Goal: Task Accomplishment & Management: Complete application form

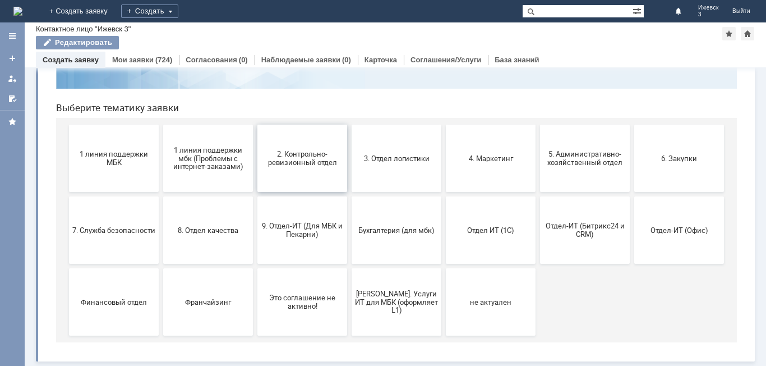
scroll to position [91, 0]
click at [114, 6] on link "+ Создать заявку" at bounding box center [79, 11] width 72 height 22
click at [114, 12] on link "+ Создать заявку" at bounding box center [79, 11] width 72 height 22
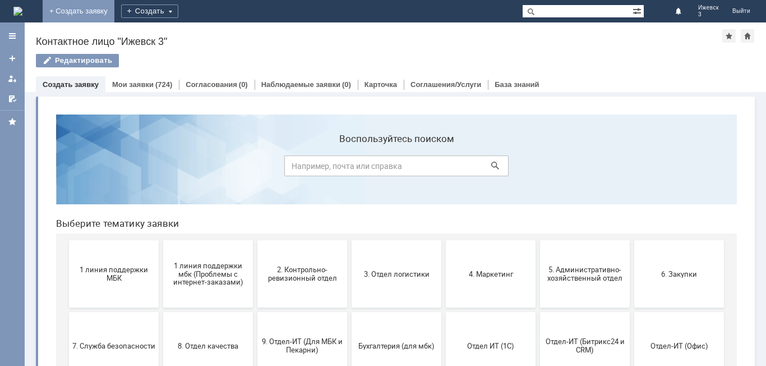
click at [114, 8] on link "+ Создать заявку" at bounding box center [79, 11] width 72 height 22
click at [114, 11] on link "+ Создать заявку" at bounding box center [79, 11] width 72 height 22
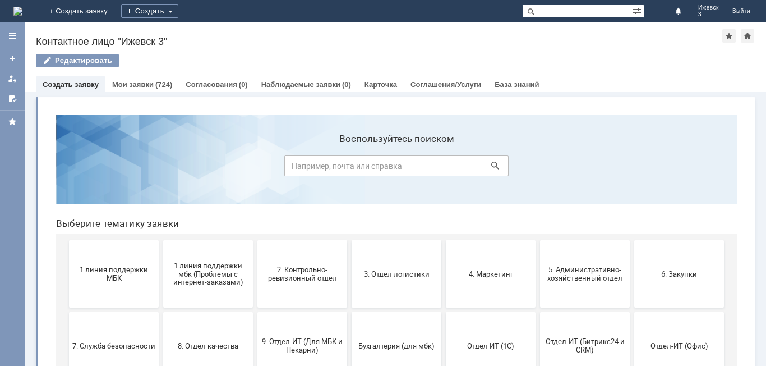
click at [114, 11] on link "+ Создать заявку" at bounding box center [79, 11] width 72 height 22
drag, startPoint x: 148, startPoint y: 11, endPoint x: 147, endPoint y: 17, distance: 6.8
click at [114, 17] on link "+ Создать заявку" at bounding box center [79, 11] width 72 height 22
click at [114, 15] on link "+ Создать заявку" at bounding box center [79, 11] width 72 height 22
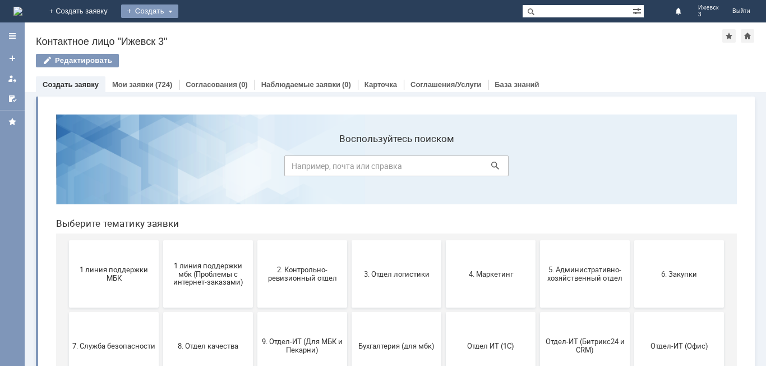
click at [178, 9] on div "Создать" at bounding box center [149, 10] width 57 height 13
click at [209, 36] on link "Заявка" at bounding box center [165, 33] width 85 height 13
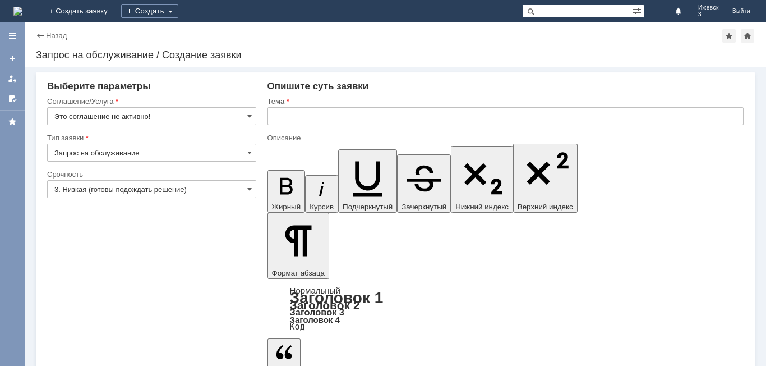
click at [213, 152] on input "Запрос на обслуживание" at bounding box center [151, 153] width 209 height 18
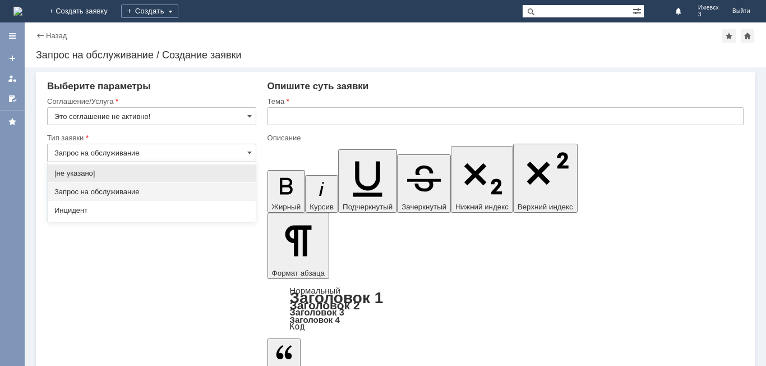
click at [185, 116] on input "Это соглашение не активно!" at bounding box center [151, 116] width 209 height 18
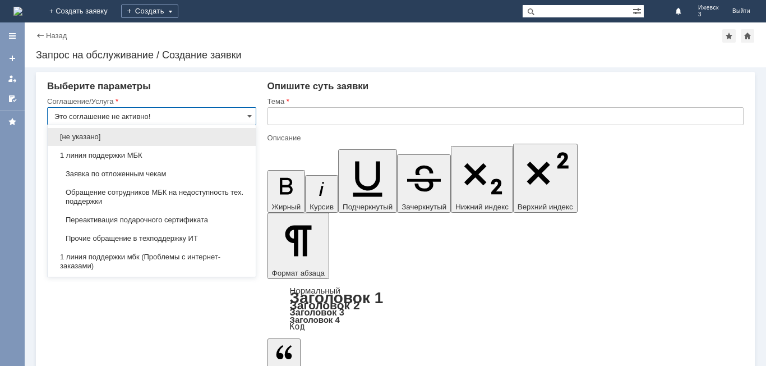
type input "Запрос на обслуживание"
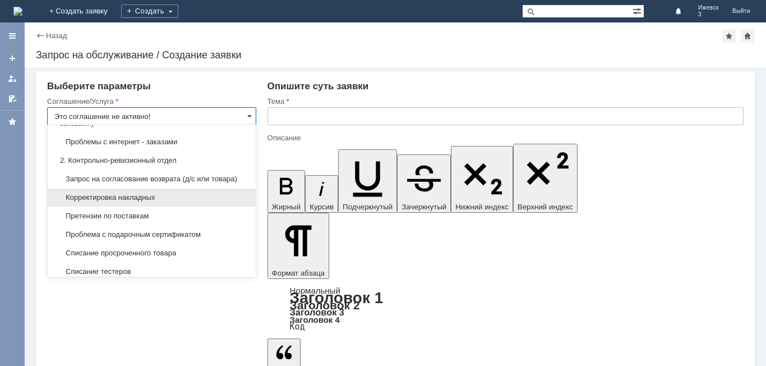
scroll to position [168, 0]
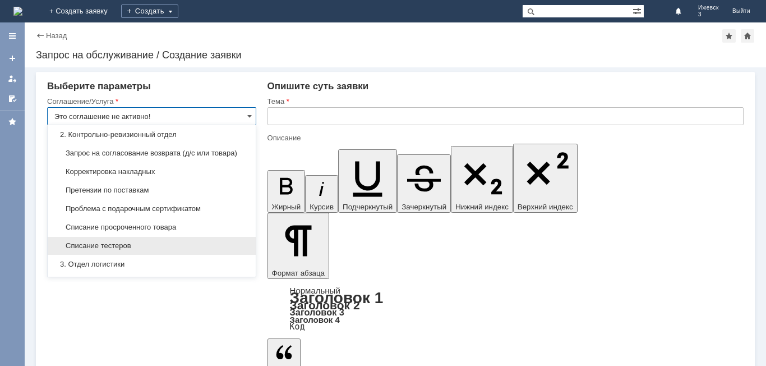
click at [181, 248] on div "Списание тестеров" at bounding box center [152, 246] width 208 height 18
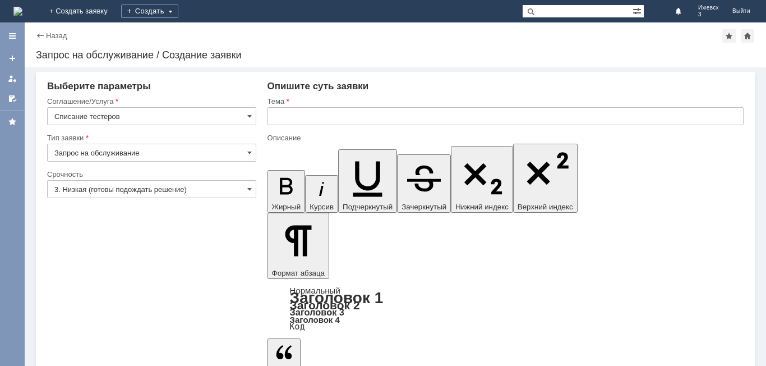
type input "Списание тестеров"
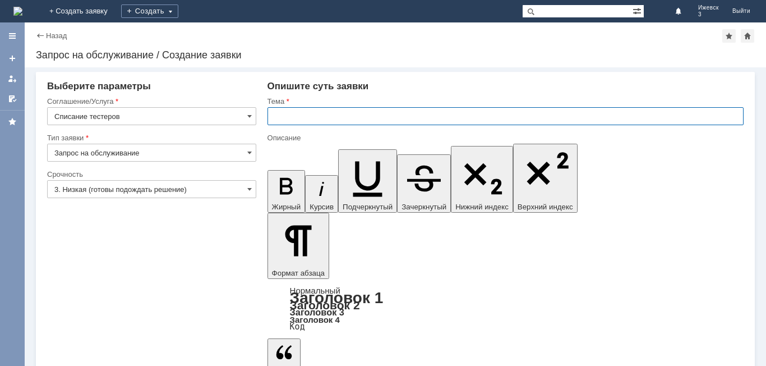
click at [293, 119] on input "text" at bounding box center [505, 116] width 476 height 18
type input ","
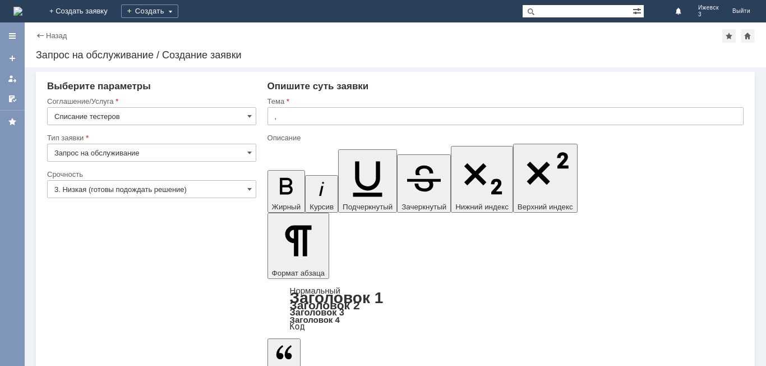
click at [323, 116] on input "," at bounding box center [505, 116] width 476 height 18
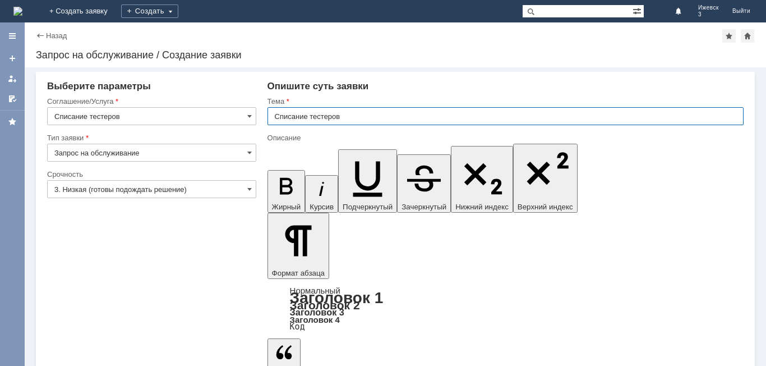
type input "Списание тестеров"
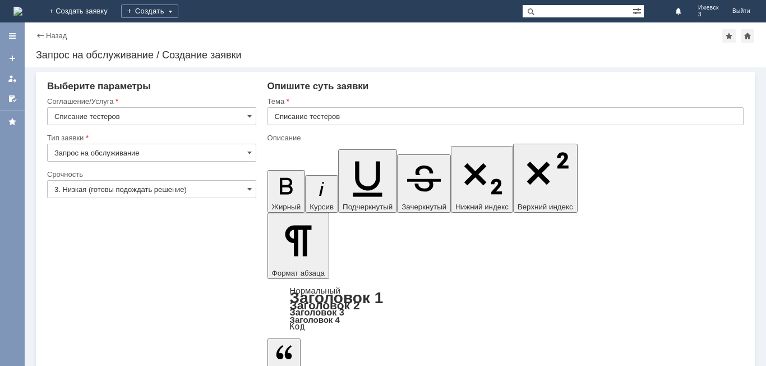
click at [322, 257] on body "Идет загрузка, пожалуйста, подождите. На домашнюю + Создать заявку Создать Ижев…" at bounding box center [383, 183] width 766 height 366
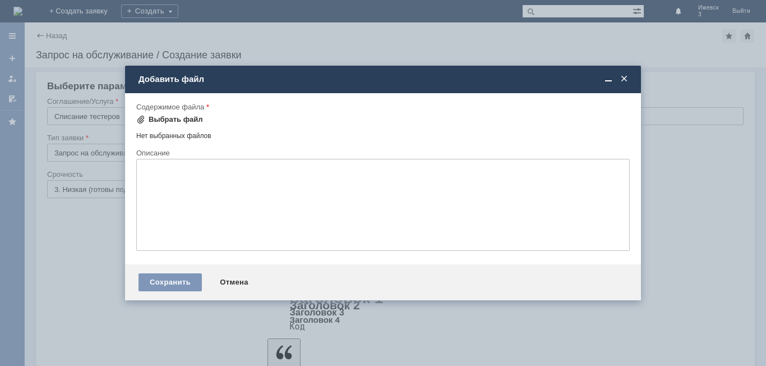
click at [167, 116] on div "Выбрать файл" at bounding box center [176, 119] width 54 height 9
click at [626, 76] on span at bounding box center [624, 79] width 11 height 10
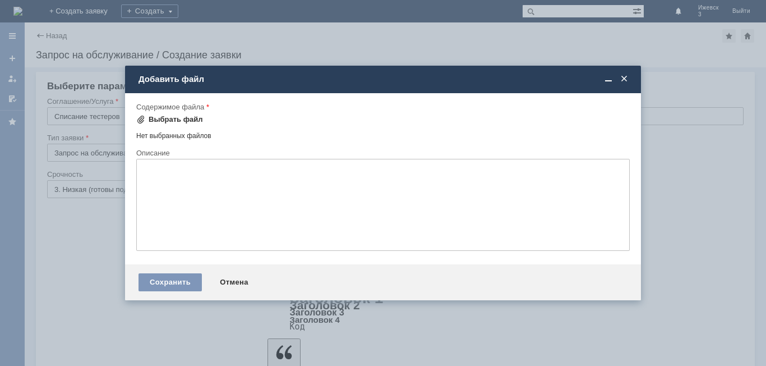
click at [183, 119] on div "Выбрать файл" at bounding box center [176, 119] width 54 height 9
click at [181, 128] on div "Нет выбранных файлов" at bounding box center [382, 133] width 493 height 13
click at [181, 123] on div "Выбрать файл" at bounding box center [176, 119] width 54 height 9
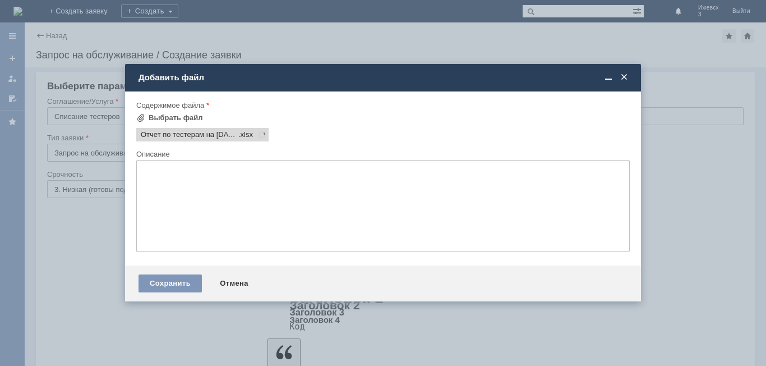
scroll to position [0, 0]
click at [166, 286] on div "Сохранить" at bounding box center [170, 283] width 63 height 18
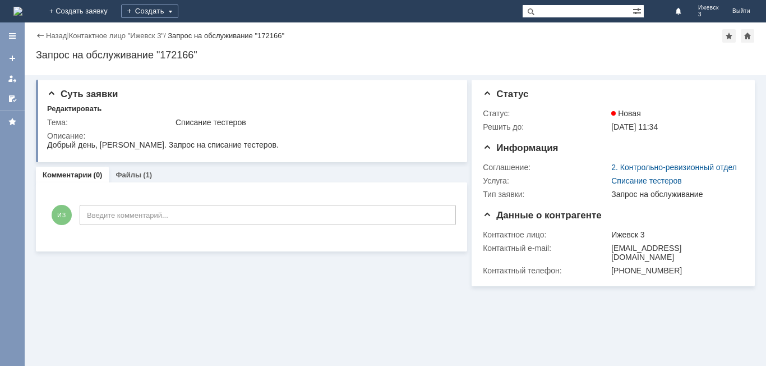
click at [43, 32] on div "Назад" at bounding box center [51, 35] width 31 height 8
